Goal: Task Accomplishment & Management: Complete application form

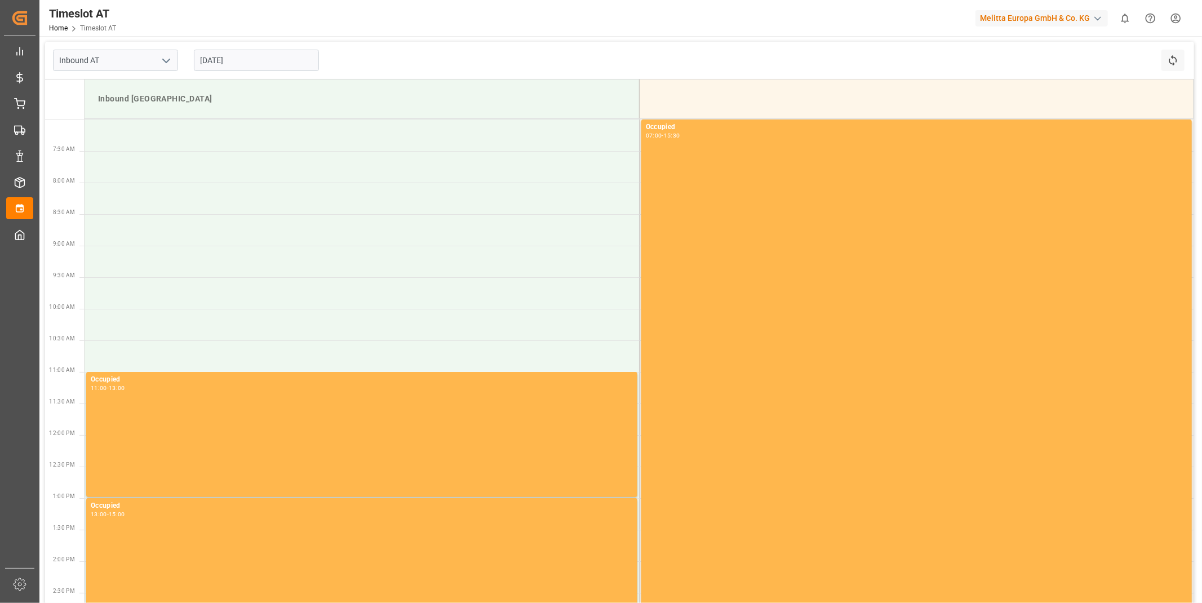
click at [237, 58] on input "[DATE]" at bounding box center [256, 60] width 125 height 21
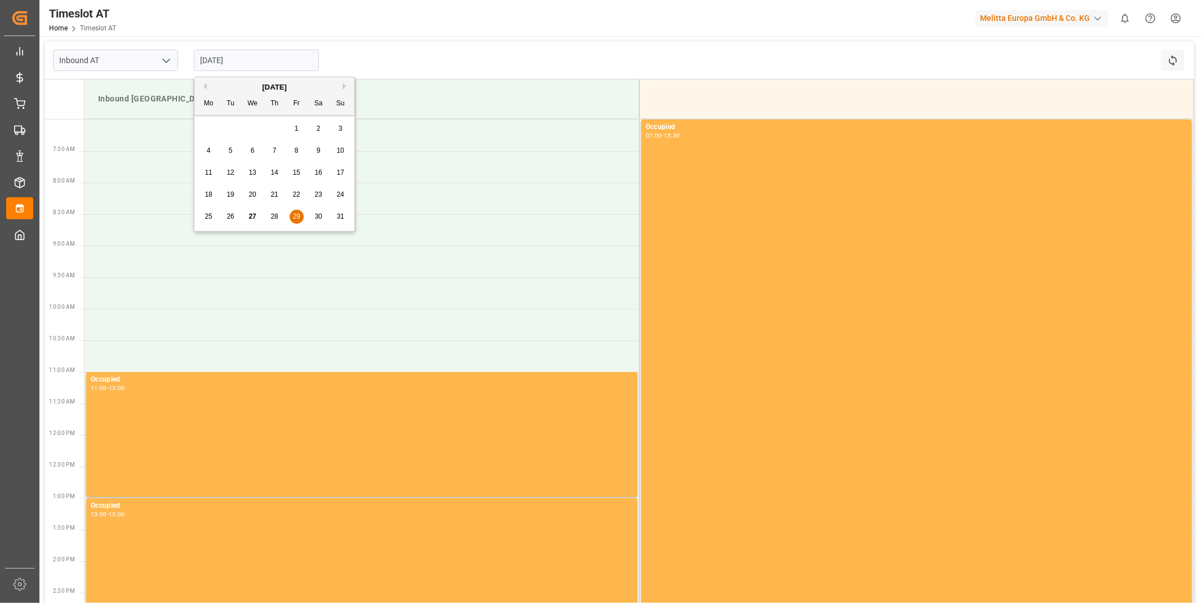
click at [342, 82] on div "[DATE]" at bounding box center [274, 87] width 160 height 11
click at [342, 83] on div "[DATE]" at bounding box center [274, 87] width 160 height 11
click at [281, 80] on div "[DATE] Mo Tu We Th Fr Sa Su" at bounding box center [274, 96] width 160 height 38
click at [290, 87] on div "[DATE]" at bounding box center [274, 87] width 160 height 11
drag, startPoint x: 290, startPoint y: 87, endPoint x: 295, endPoint y: 85, distance: 5.8
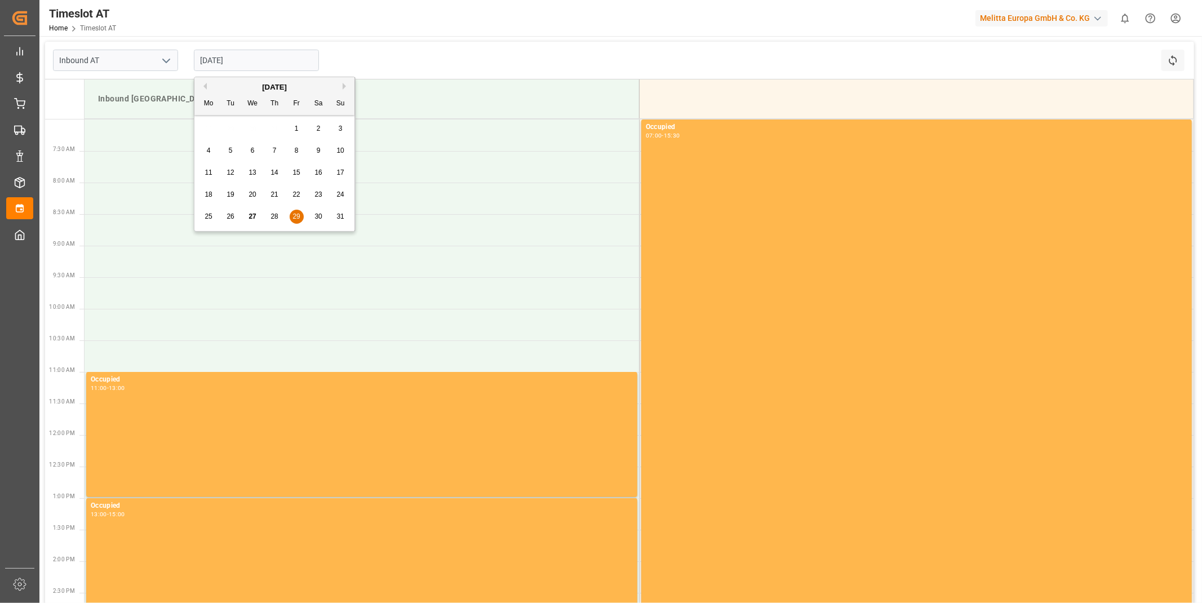
click at [291, 87] on div "[DATE]" at bounding box center [274, 87] width 160 height 11
click at [345, 83] on button "Next Month" at bounding box center [346, 86] width 7 height 7
click at [214, 125] on div "1" at bounding box center [209, 129] width 14 height 14
type input "[DATE]"
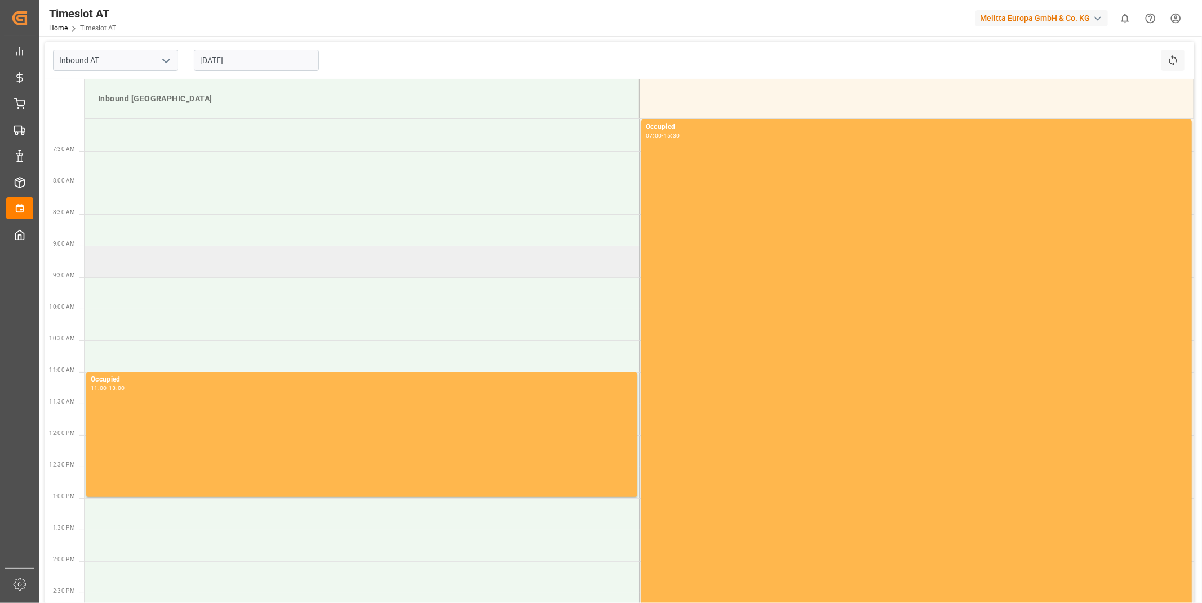
click at [209, 256] on td at bounding box center [362, 262] width 555 height 32
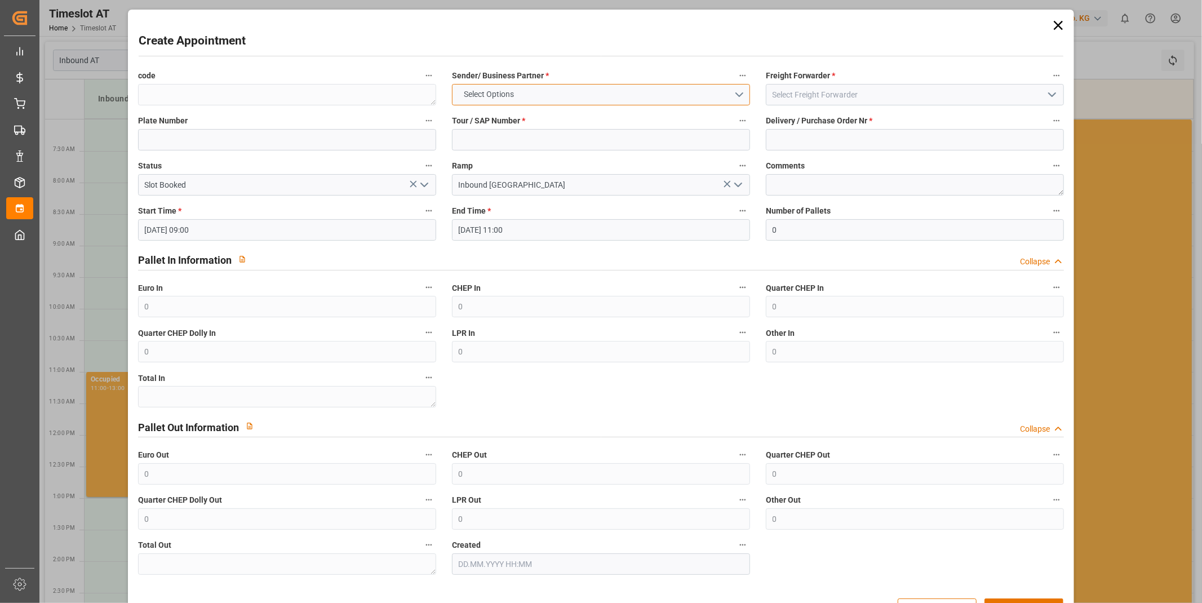
click at [500, 97] on span "Select Options" at bounding box center [488, 94] width 61 height 12
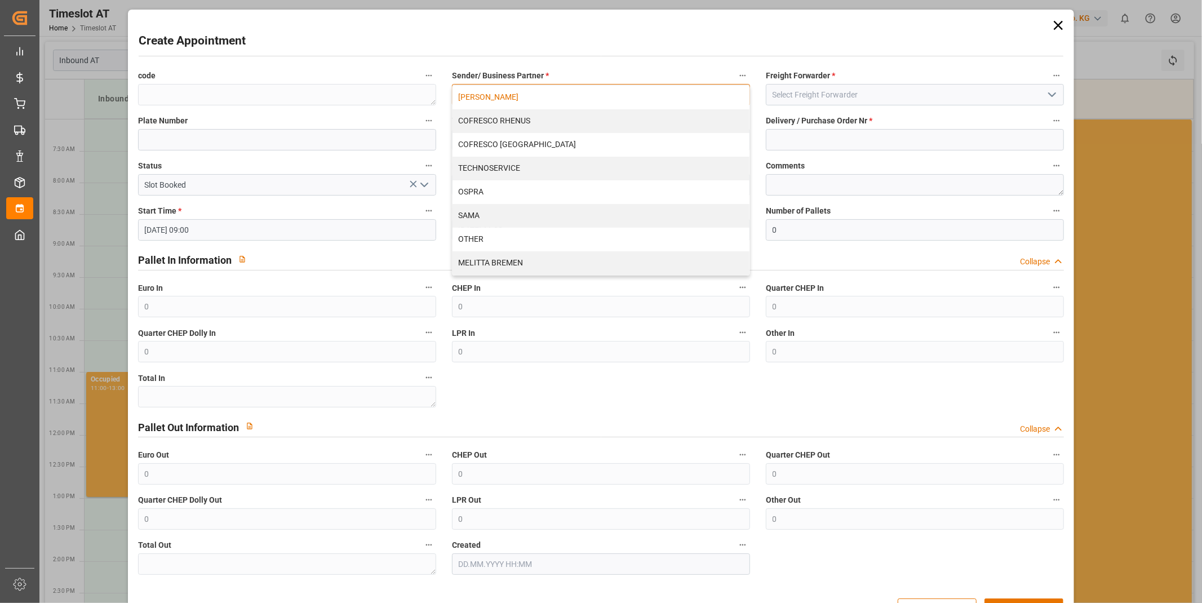
drag, startPoint x: 506, startPoint y: 114, endPoint x: 496, endPoint y: 86, distance: 30.0
click at [496, 86] on div "MELITTA RHENUS COFRESCO RHENUS COFRESCO POLAND TECHNOSERVICE OSPRA SAMA OTHER M…" at bounding box center [601, 180] width 297 height 189
click at [496, 92] on div "[PERSON_NAME]" at bounding box center [601, 98] width 297 height 24
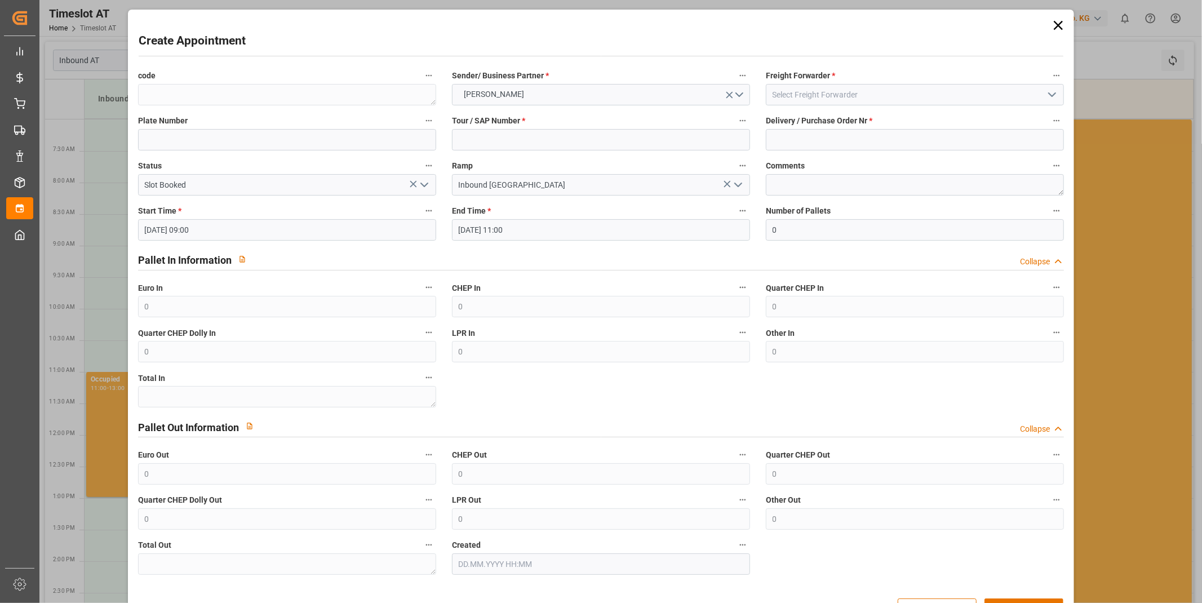
click at [530, 126] on label "Tour / SAP Number *" at bounding box center [601, 121] width 298 height 16
click at [736, 126] on button "Tour / SAP Number *" at bounding box center [743, 120] width 15 height 15
click at [528, 132] on div at bounding box center [601, 301] width 1202 height 603
click at [525, 141] on body "Created by potrace 1.15, written by [PERSON_NAME] [DATE]-[DATE] Created by potr…" at bounding box center [601, 301] width 1202 height 603
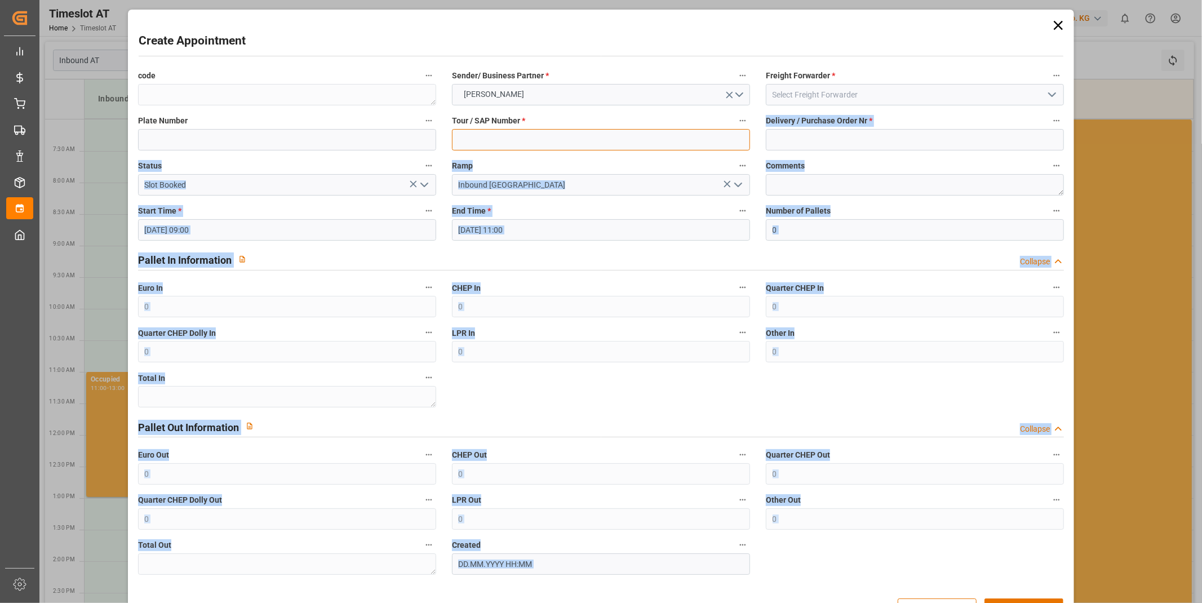
click at [525, 141] on input at bounding box center [601, 139] width 298 height 21
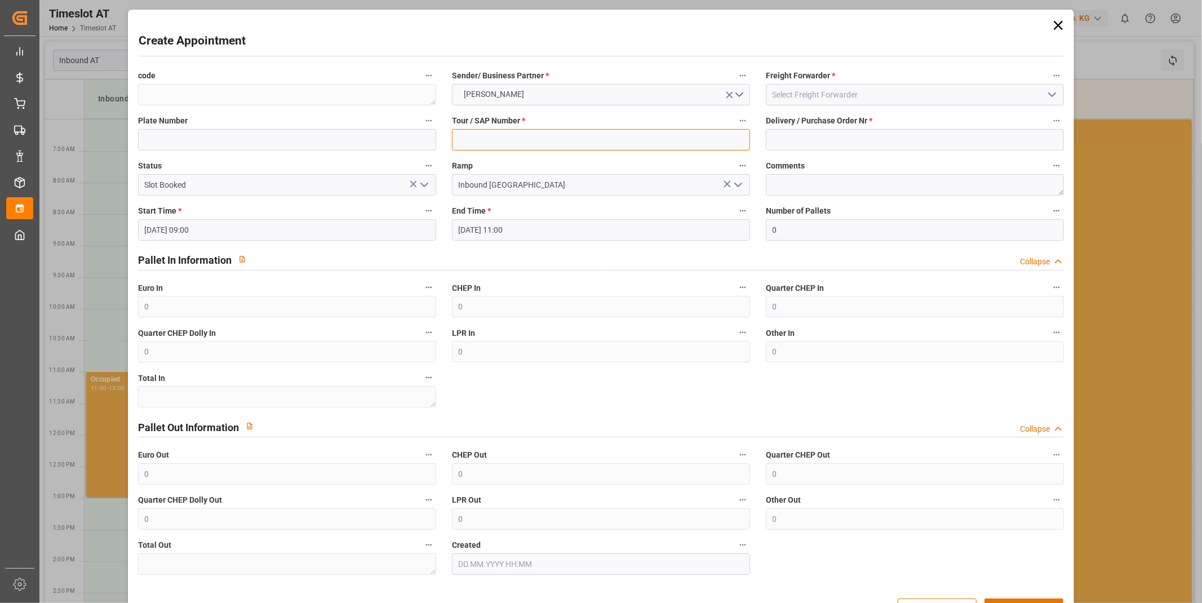
click at [523, 141] on input at bounding box center [601, 139] width 298 height 21
click at [515, 139] on input at bounding box center [601, 139] width 298 height 21
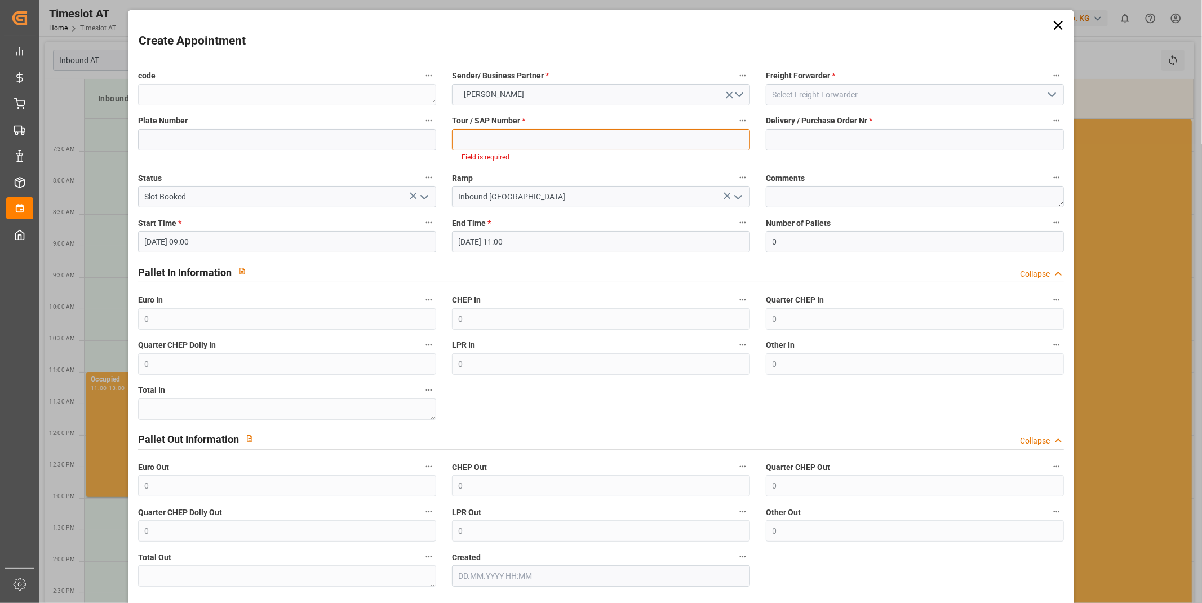
click at [552, 145] on input at bounding box center [601, 139] width 298 height 21
paste input "400052327"
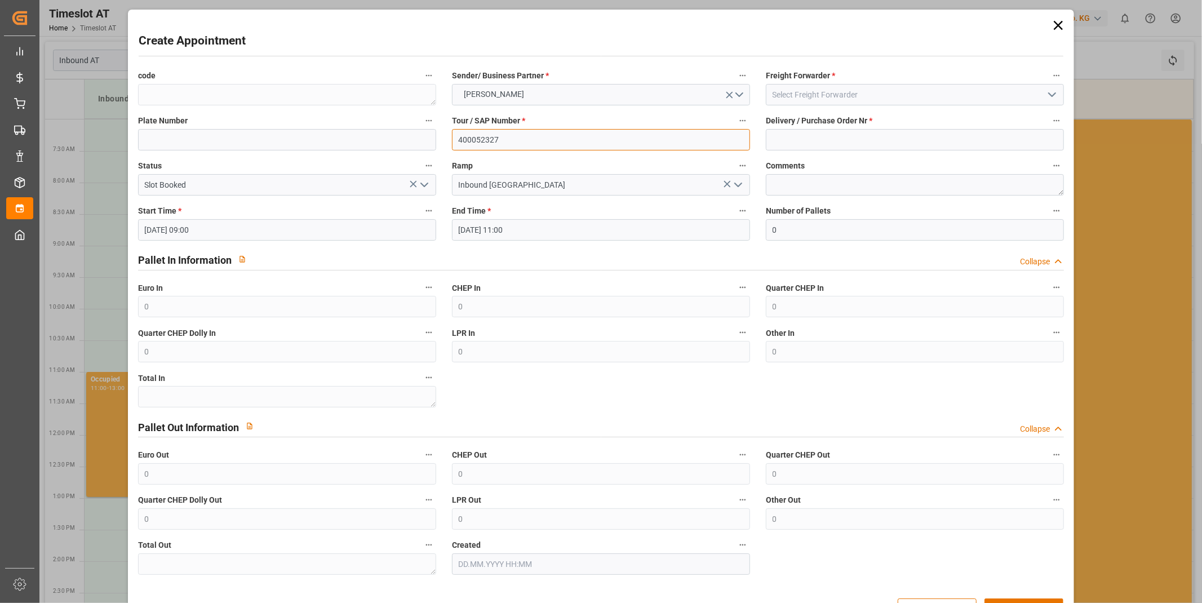
type input "400052327"
click at [793, 143] on input at bounding box center [915, 139] width 298 height 21
paste input "92552176+92552177+92552178+92552220"
type input "92552176+92552177+92552178+92552220"
click at [207, 234] on input "[DATE] 09:00" at bounding box center [287, 229] width 298 height 21
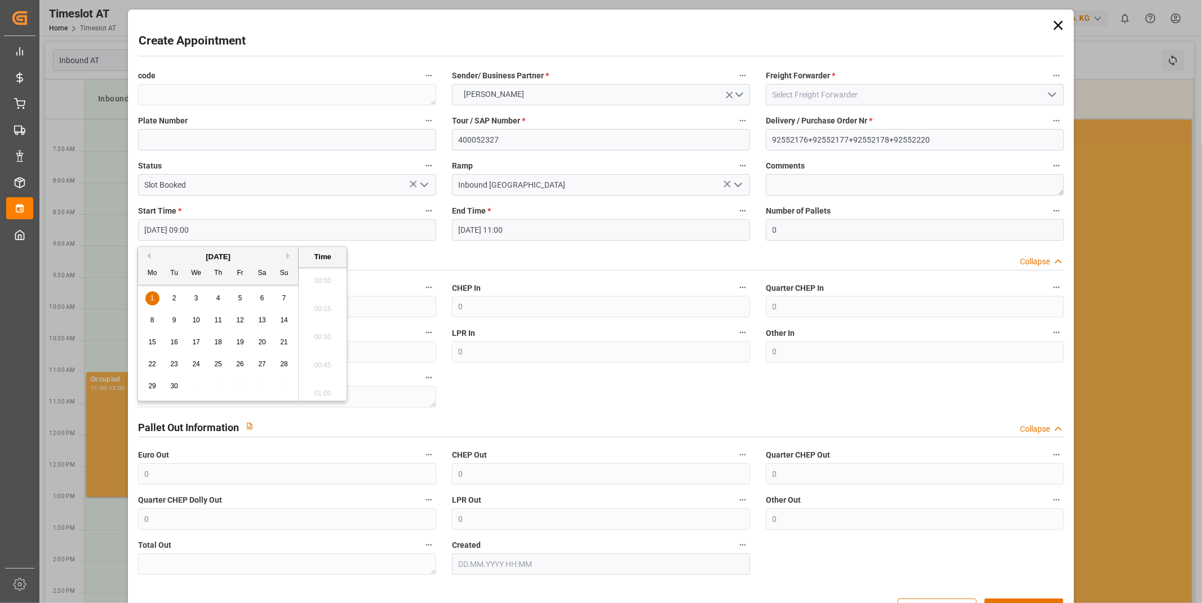
scroll to position [962, 0]
click at [201, 235] on input "[DATE] 09:00" at bounding box center [287, 229] width 298 height 21
click at [149, 300] on div "1" at bounding box center [152, 299] width 14 height 14
click at [307, 334] on li "09:00" at bounding box center [323, 334] width 48 height 28
click at [528, 233] on input "[DATE] 11:00" at bounding box center [601, 229] width 298 height 21
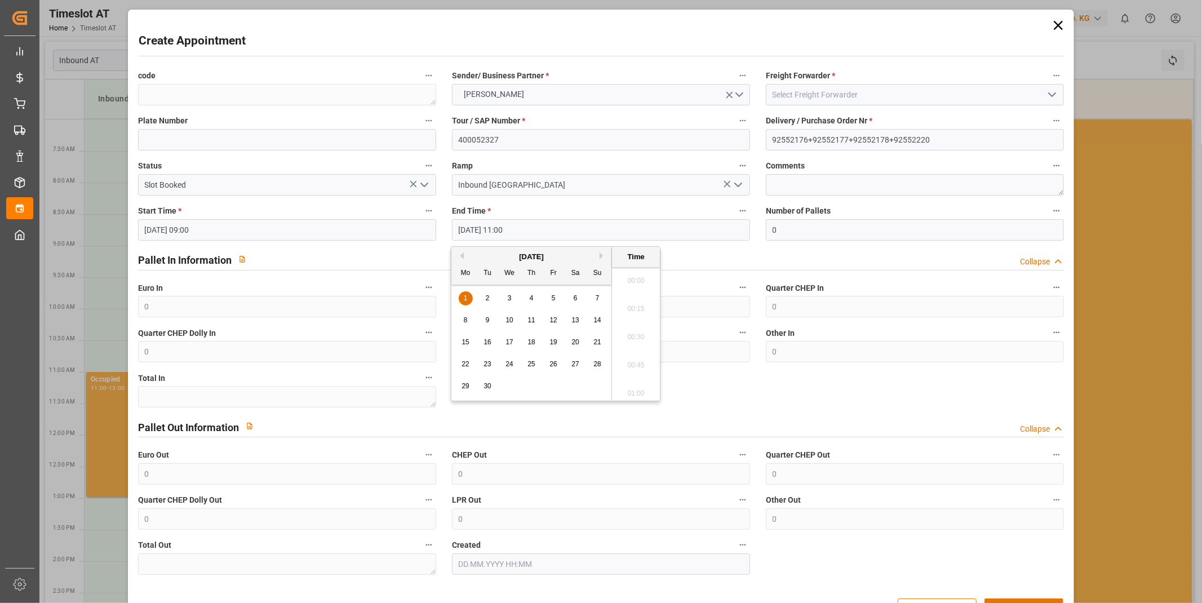
click at [527, 231] on input "[DATE] 11:00" at bounding box center [601, 229] width 298 height 21
click at [461, 296] on div "1" at bounding box center [466, 299] width 14 height 14
click at [628, 326] on li "11:00" at bounding box center [636, 334] width 48 height 28
click at [815, 215] on span "Number of Pallets" at bounding box center [798, 211] width 65 height 12
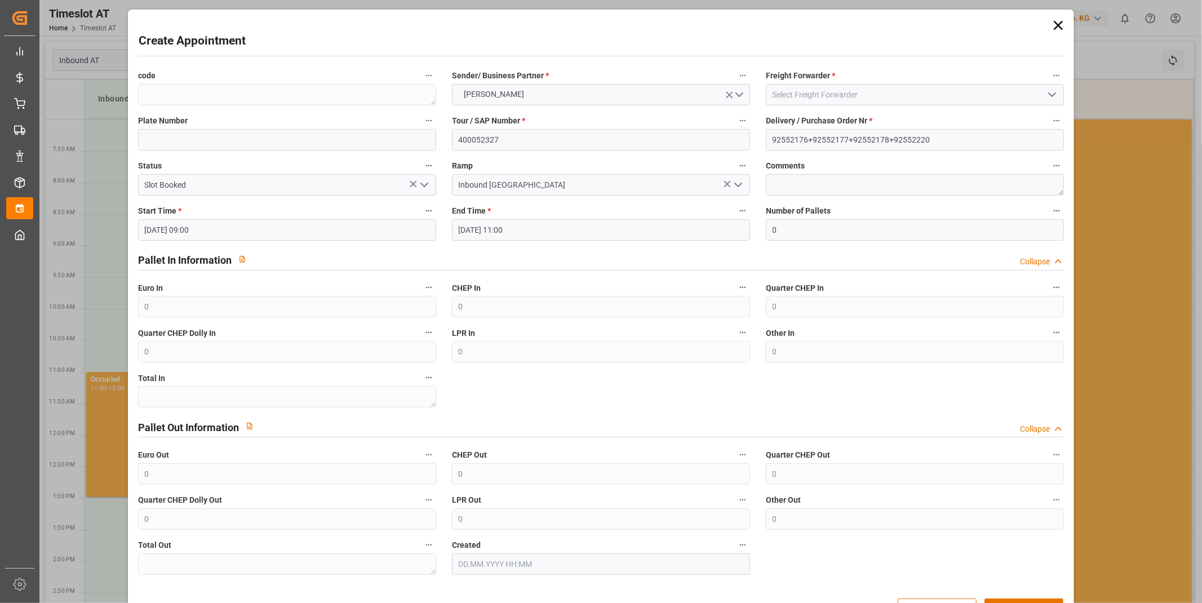
click at [1050, 215] on button "Number of Pallets" at bounding box center [1057, 210] width 15 height 15
click at [812, 228] on div at bounding box center [601, 301] width 1202 height 603
click at [812, 228] on body "Created by potrace 1.15, written by [PERSON_NAME] [DATE]-[DATE] Created by potr…" at bounding box center [601, 301] width 1202 height 603
click at [803, 237] on input "0" at bounding box center [915, 229] width 298 height 21
click at [801, 237] on input "0" at bounding box center [915, 229] width 298 height 21
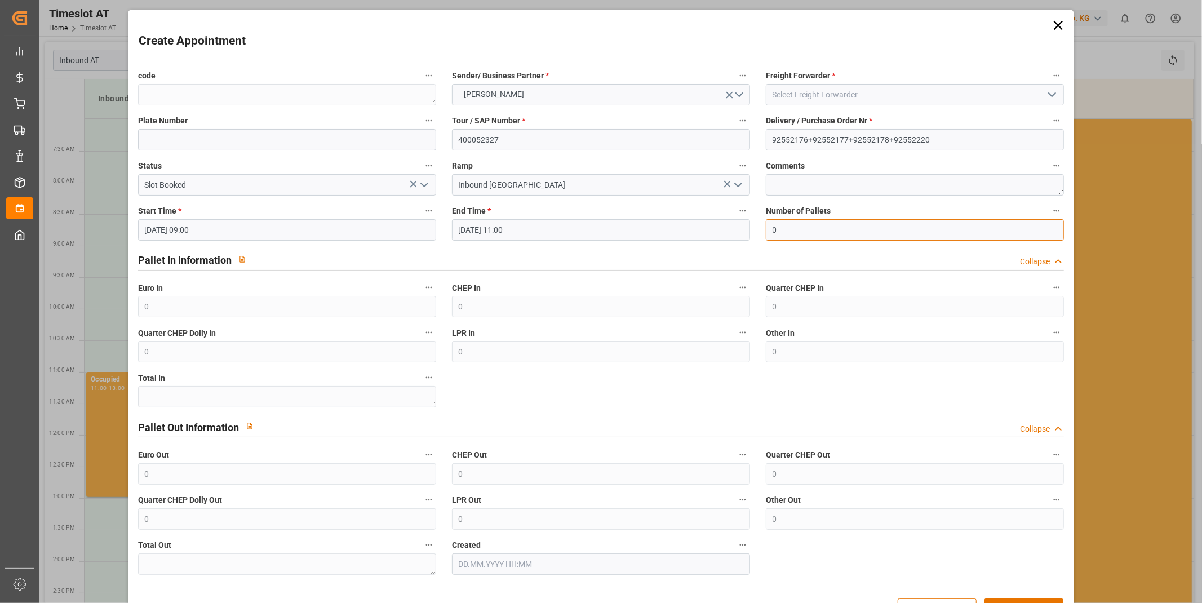
click at [801, 237] on input "0" at bounding box center [915, 229] width 298 height 21
type input "36"
click at [596, 239] on input "[DATE] 11:00" at bounding box center [601, 229] width 298 height 21
click at [750, 250] on div "Pallet In Information Collapse" at bounding box center [601, 259] width 927 height 21
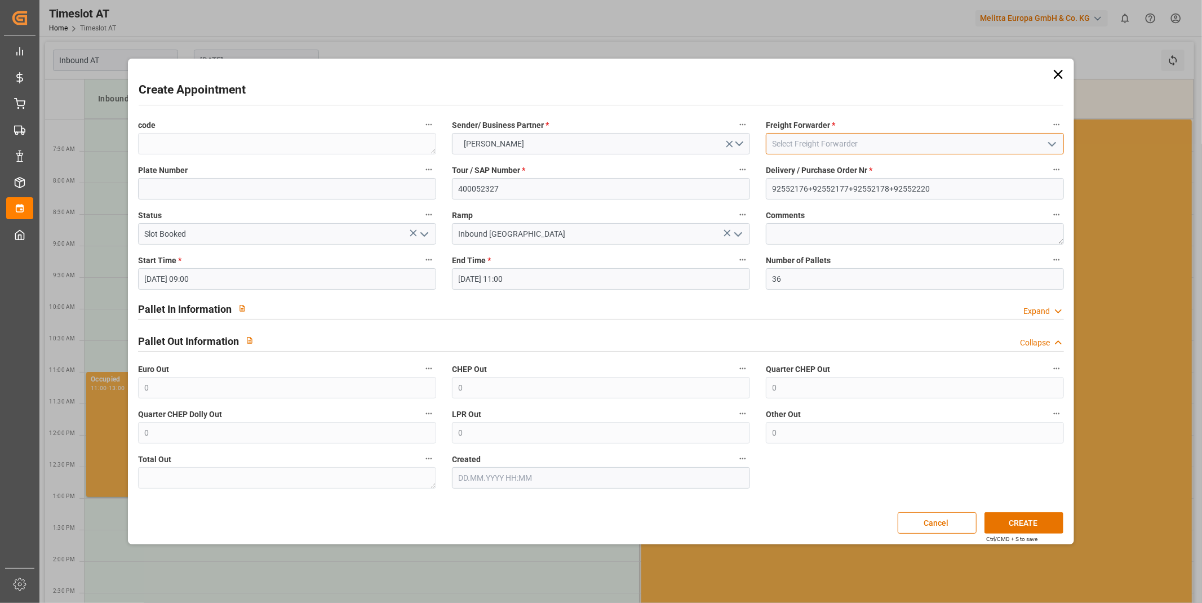
click at [806, 137] on input at bounding box center [915, 143] width 298 height 21
click at [836, 151] on input at bounding box center [915, 143] width 298 height 21
click at [1050, 144] on icon "open menu" at bounding box center [1053, 145] width 14 height 14
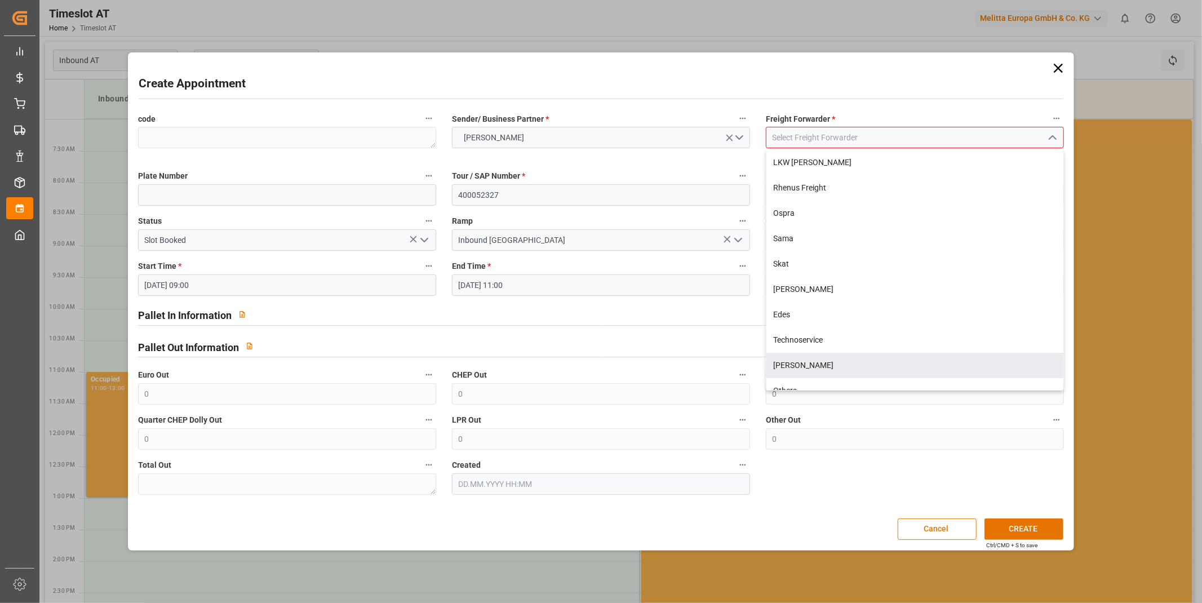
scroll to position [115, 0]
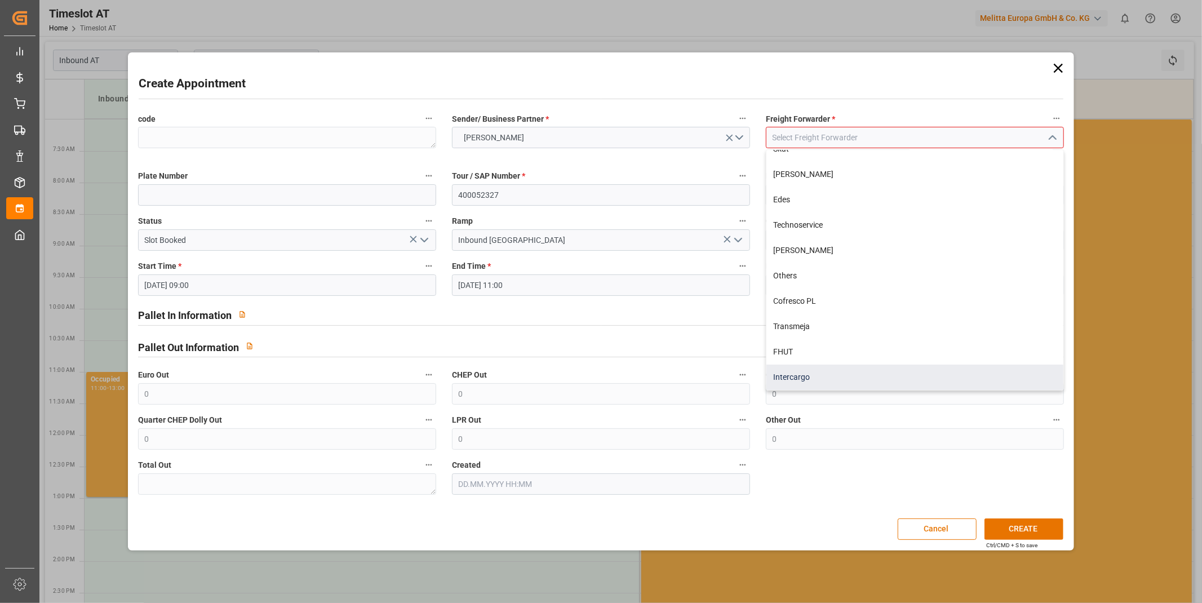
click at [812, 373] on div "Intercargo" at bounding box center [915, 377] width 297 height 25
type input "Intercargo"
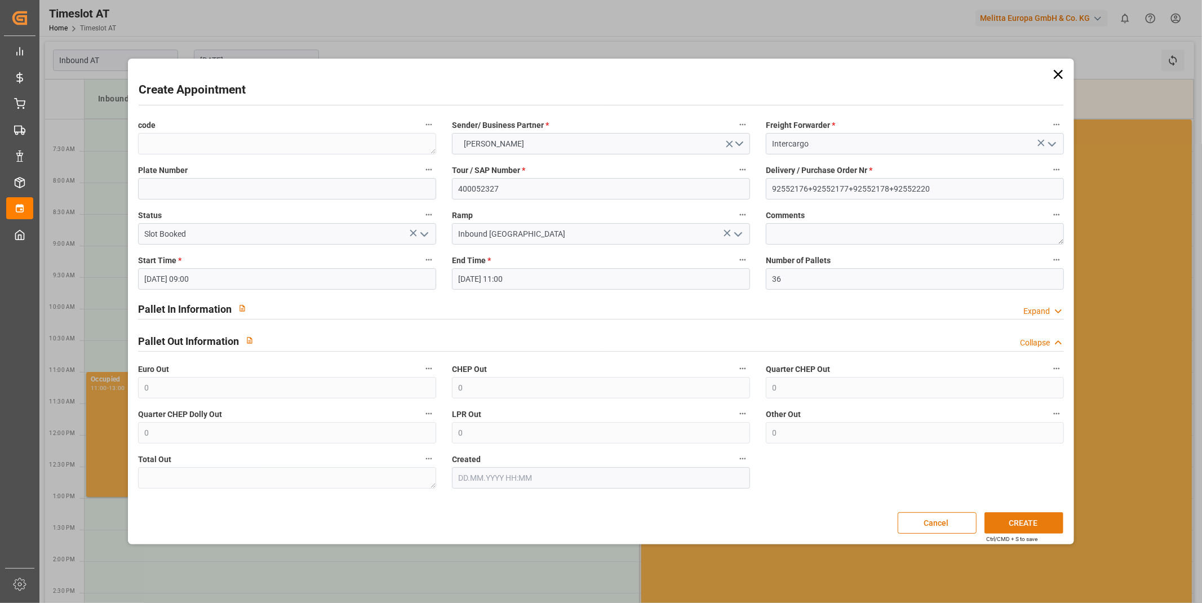
click at [1026, 524] on button "CREATE" at bounding box center [1024, 522] width 79 height 21
